Goal: Find specific page/section: Find specific page/section

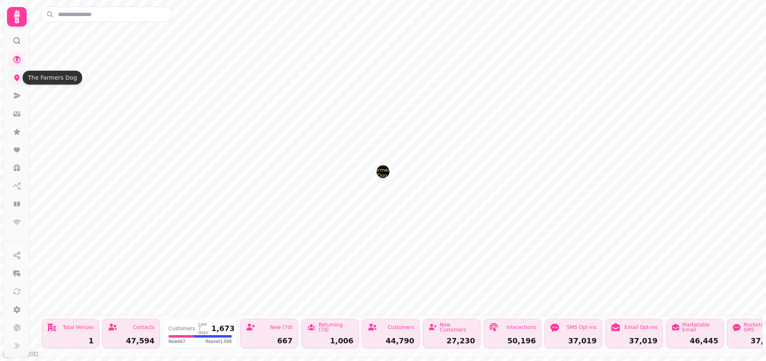
click at [14, 78] on icon at bounding box center [17, 78] width 8 height 8
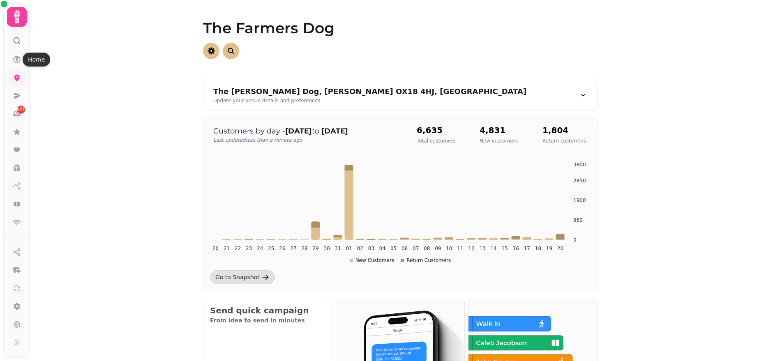
click at [19, 41] on icon at bounding box center [17, 41] width 8 height 8
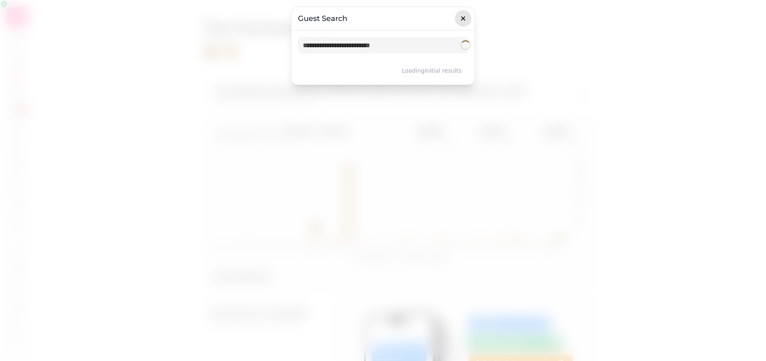
click at [466, 20] on icon "button" at bounding box center [463, 18] width 8 height 8
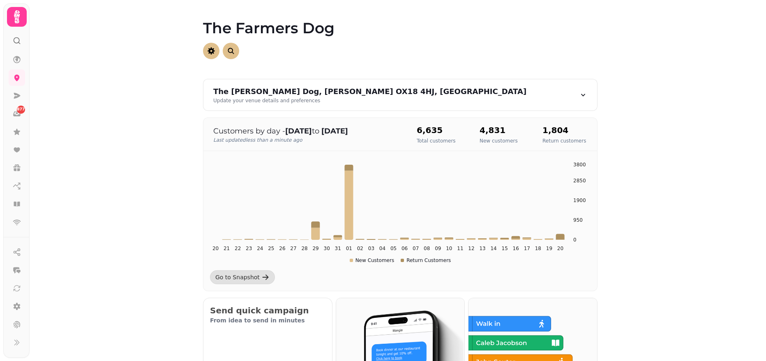
click at [156, 108] on video at bounding box center [383, 102] width 766 height 205
